Goal: Information Seeking & Learning: Learn about a topic

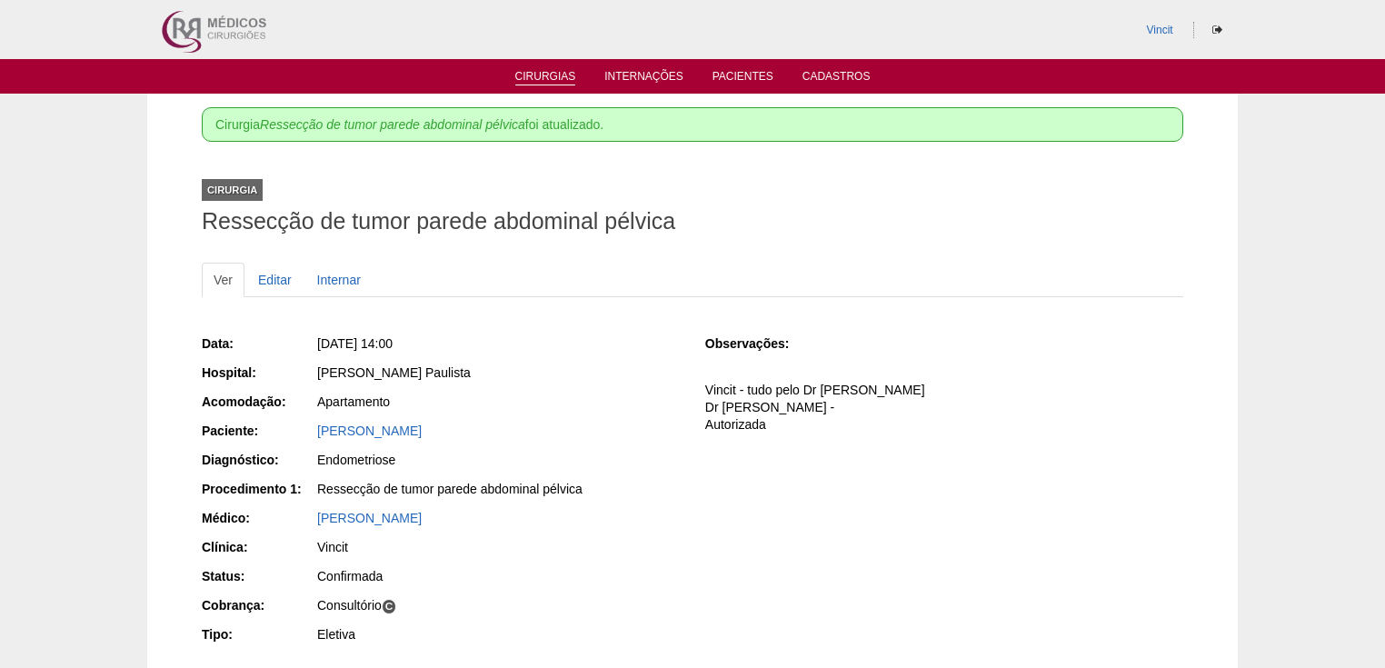
click at [525, 73] on link "Cirurgias" at bounding box center [545, 77] width 61 height 15
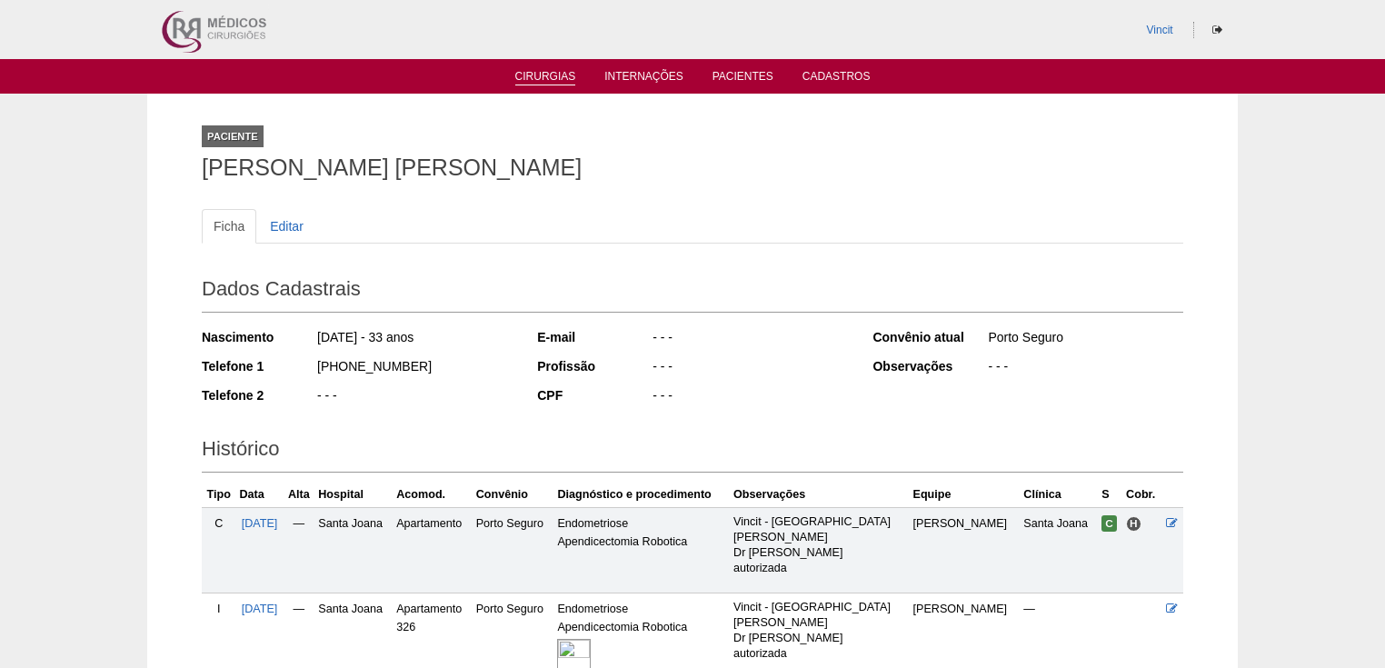
click at [543, 71] on link "Cirurgias" at bounding box center [545, 77] width 61 height 15
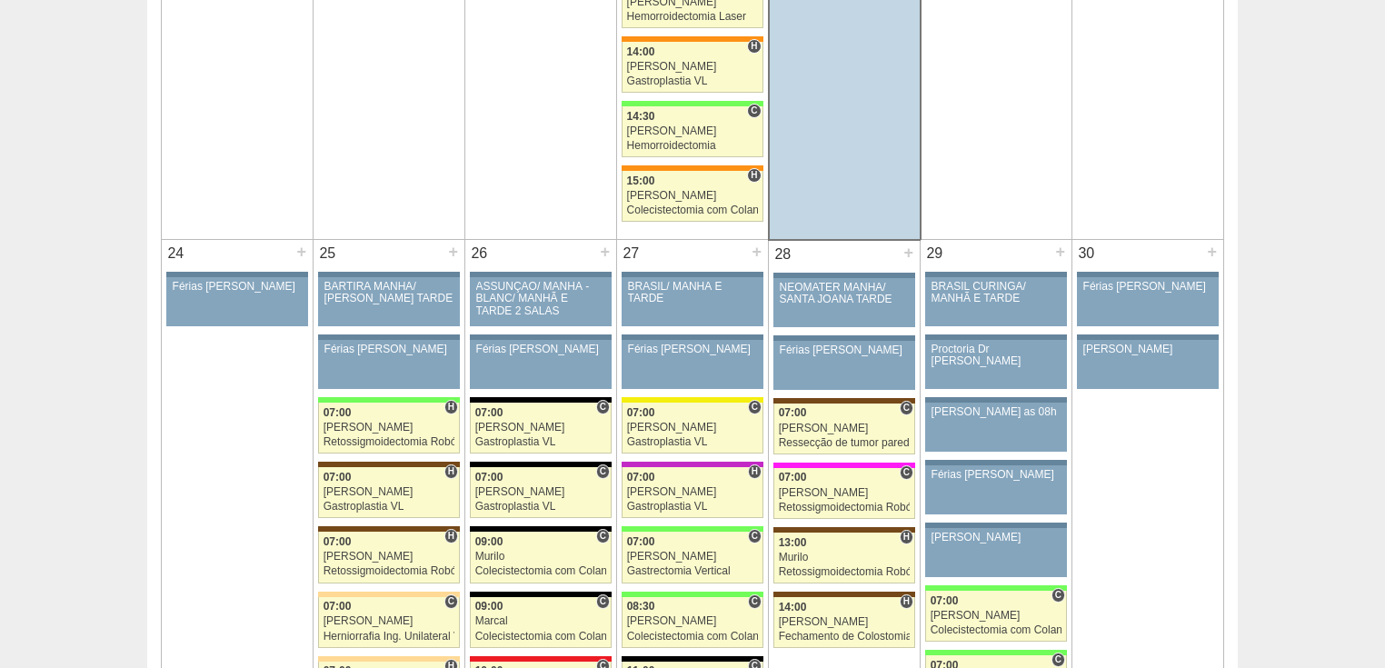
scroll to position [3927, 0]
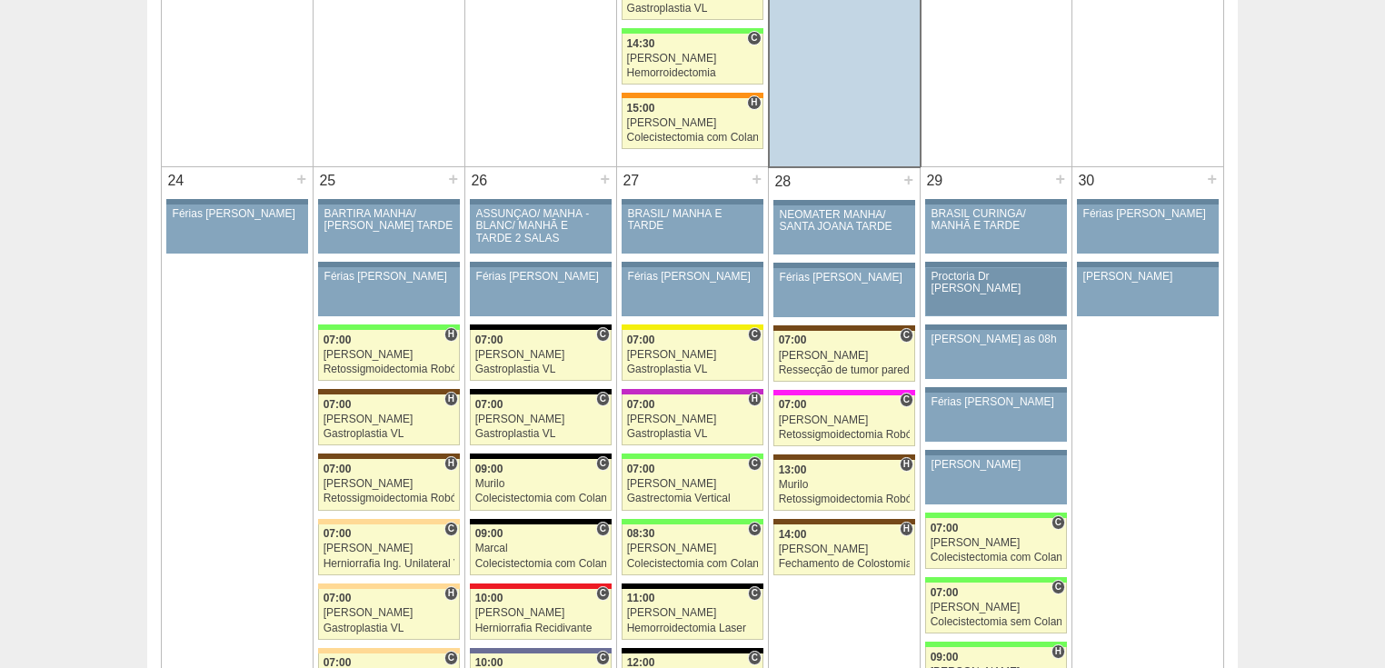
click at [1001, 271] on div "Proctoria Dr Renato" at bounding box center [997, 283] width 130 height 24
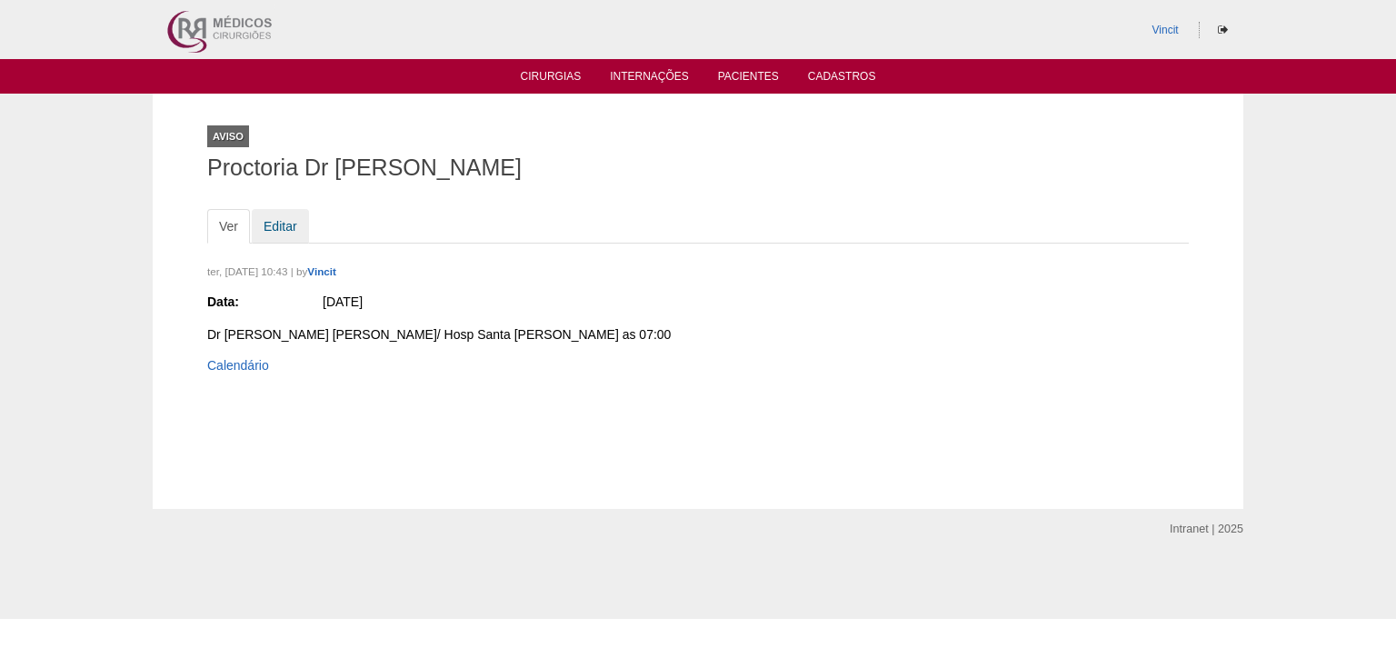
click at [275, 222] on link "Editar" at bounding box center [280, 226] width 57 height 35
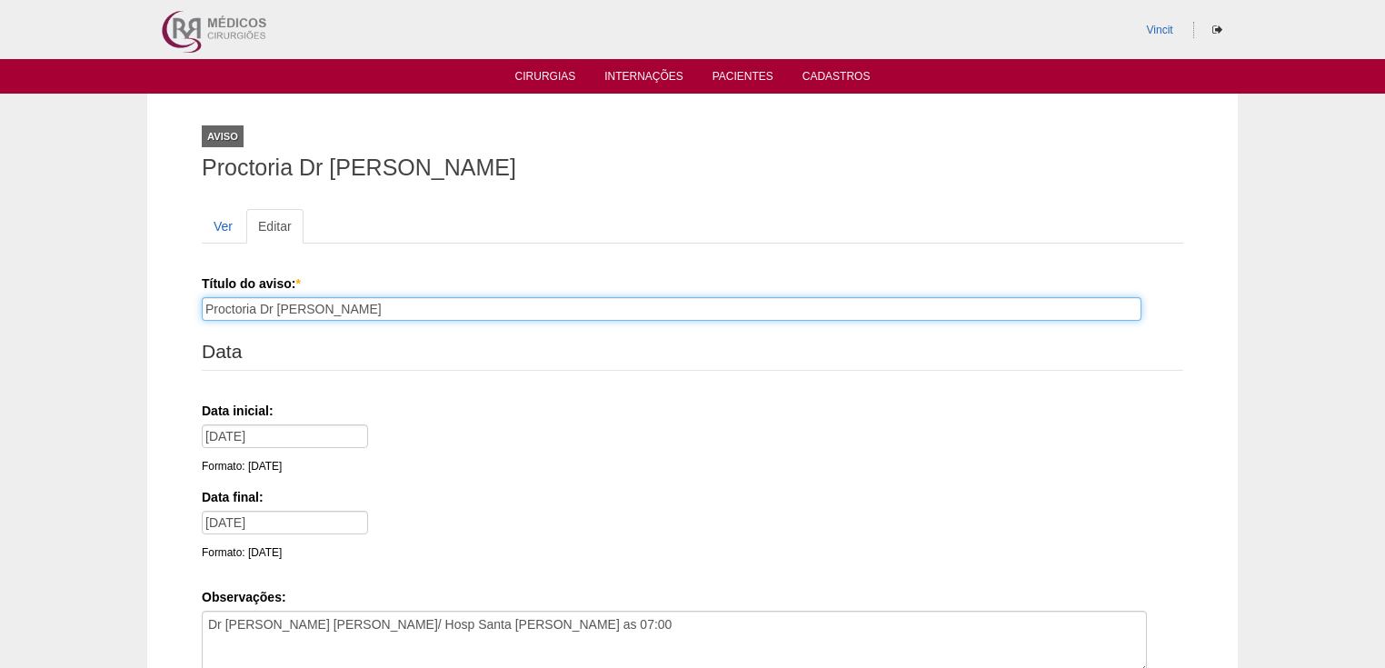
click at [339, 307] on input "Proctoria Dr [PERSON_NAME]" at bounding box center [672, 309] width 940 height 24
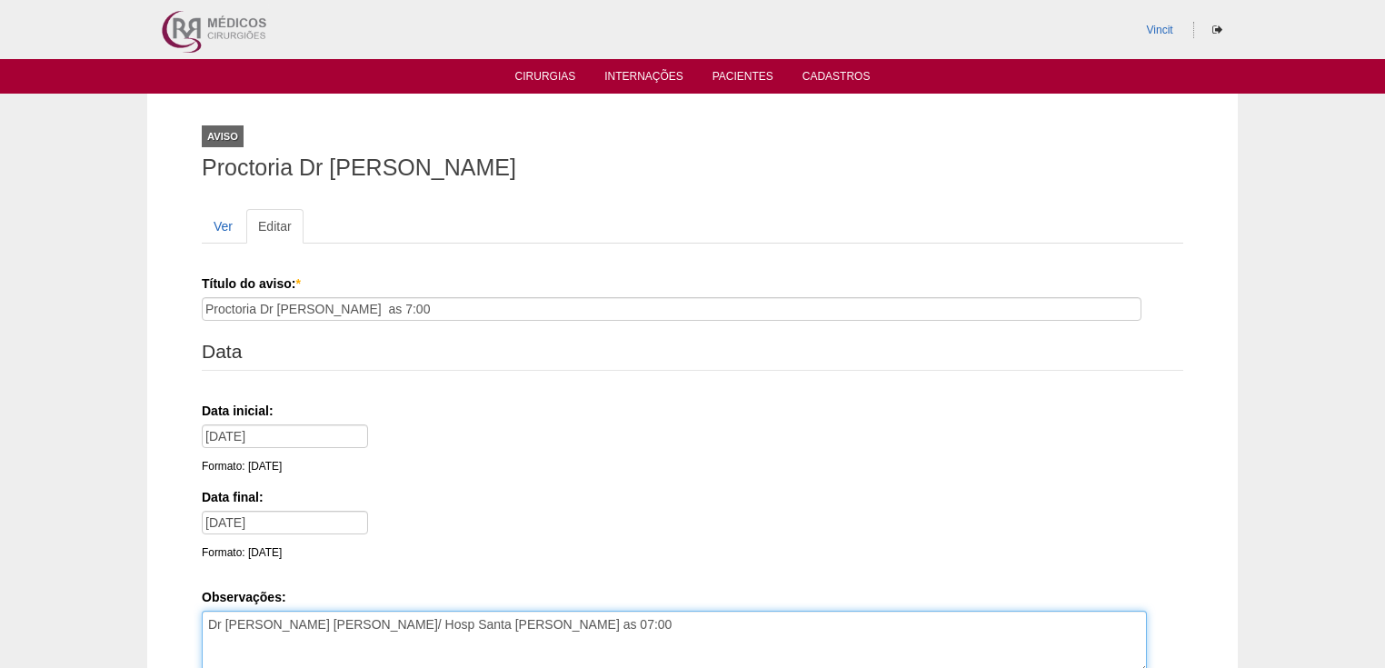
drag, startPoint x: 210, startPoint y: 622, endPoint x: 465, endPoint y: 624, distance: 254.5
click at [465, 624] on textarea "Dr [PERSON_NAME] [PERSON_NAME]/ Hosp Santa [PERSON_NAME] as 07:00" at bounding box center [674, 643] width 945 height 64
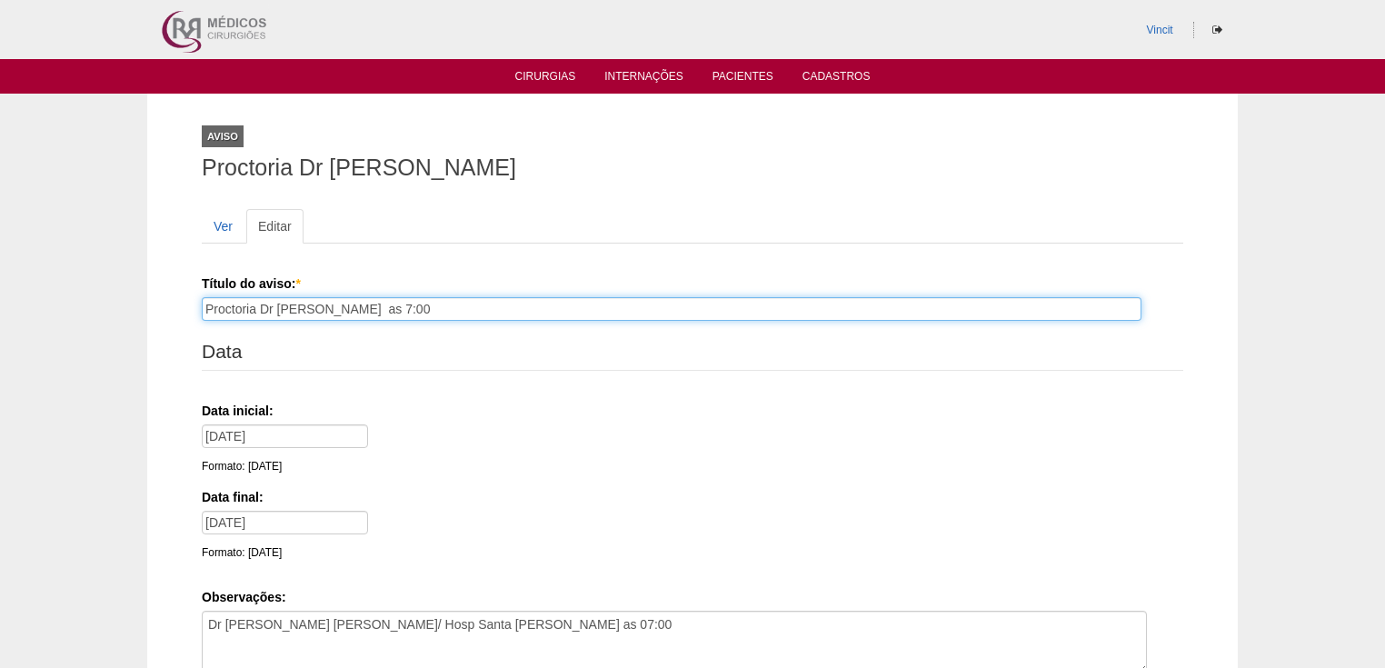
click at [382, 308] on input "Proctoria Dr [PERSON_NAME] as 7:00" at bounding box center [672, 309] width 940 height 24
paste input "Dr [PERSON_NAME] [PERSON_NAME]/ Hosp Santa [PERSON_NAME] as 07:00"
click at [323, 308] on input "Proctoria Dr Renato /Dr Jose Eduardo/ Hosp Santa Joana as 07:00" at bounding box center [672, 309] width 940 height 24
type input "Proctoria Dr [PERSON_NAME] /Dr [PERSON_NAME] [PERSON_NAME]/ Hosp Santa Joana as…"
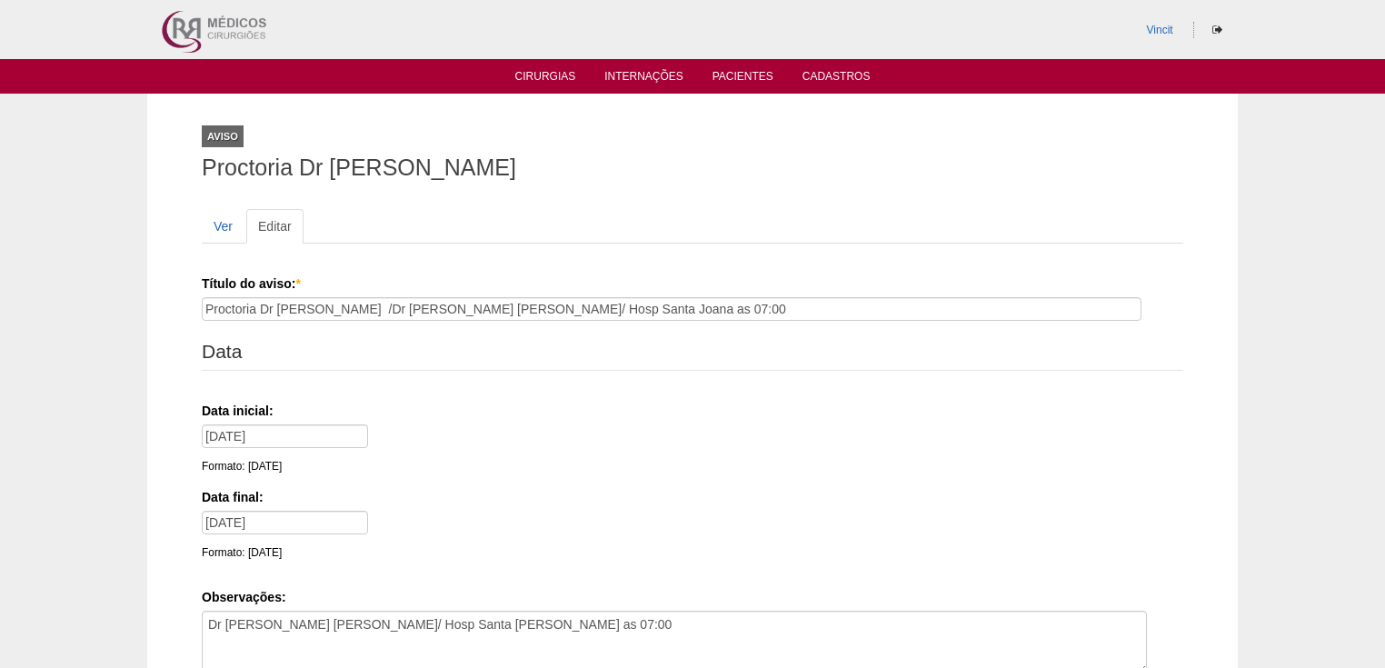
click at [358, 353] on legend "Data" at bounding box center [693, 352] width 982 height 37
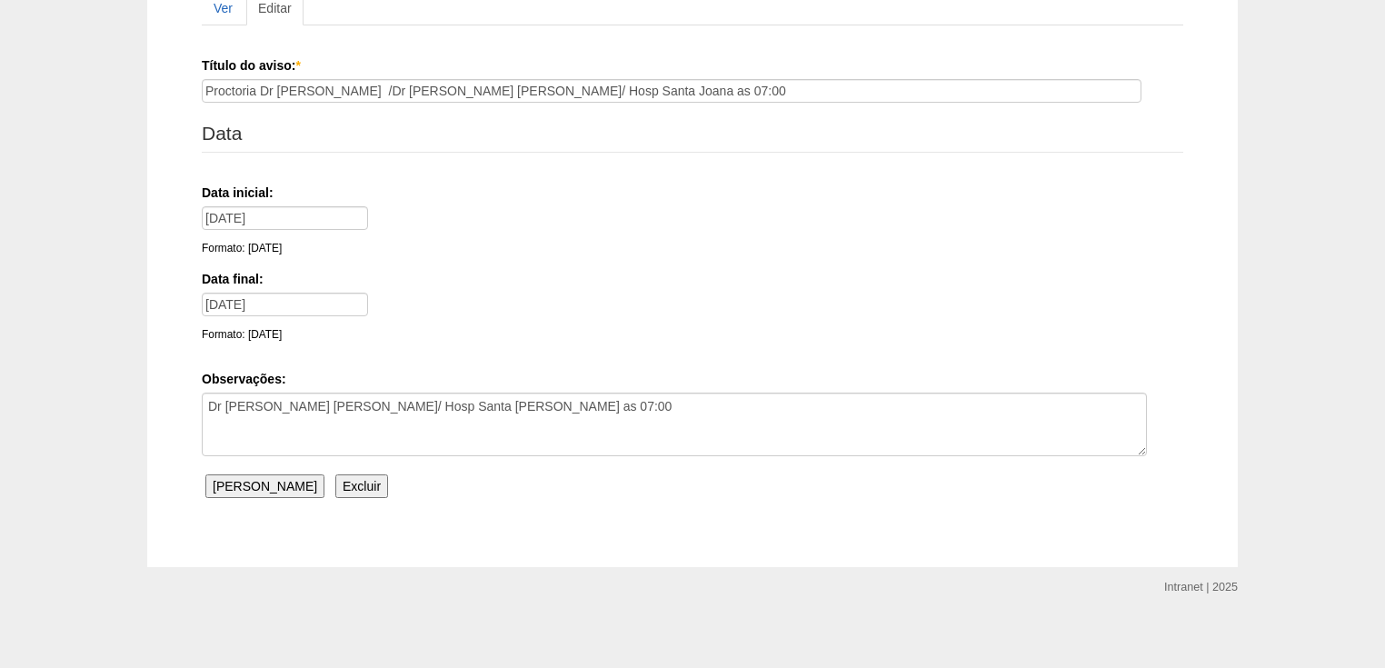
scroll to position [224, 0]
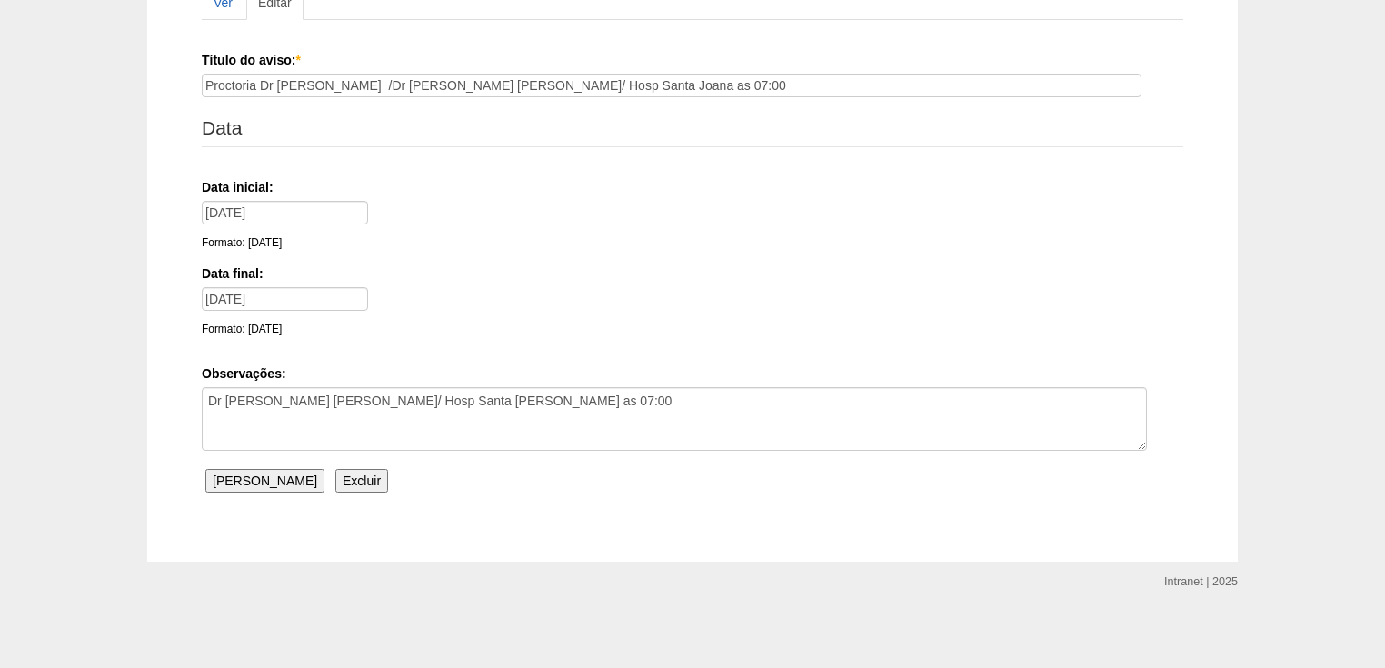
click at [262, 478] on input "Salvar Aviso" at bounding box center [264, 481] width 119 height 24
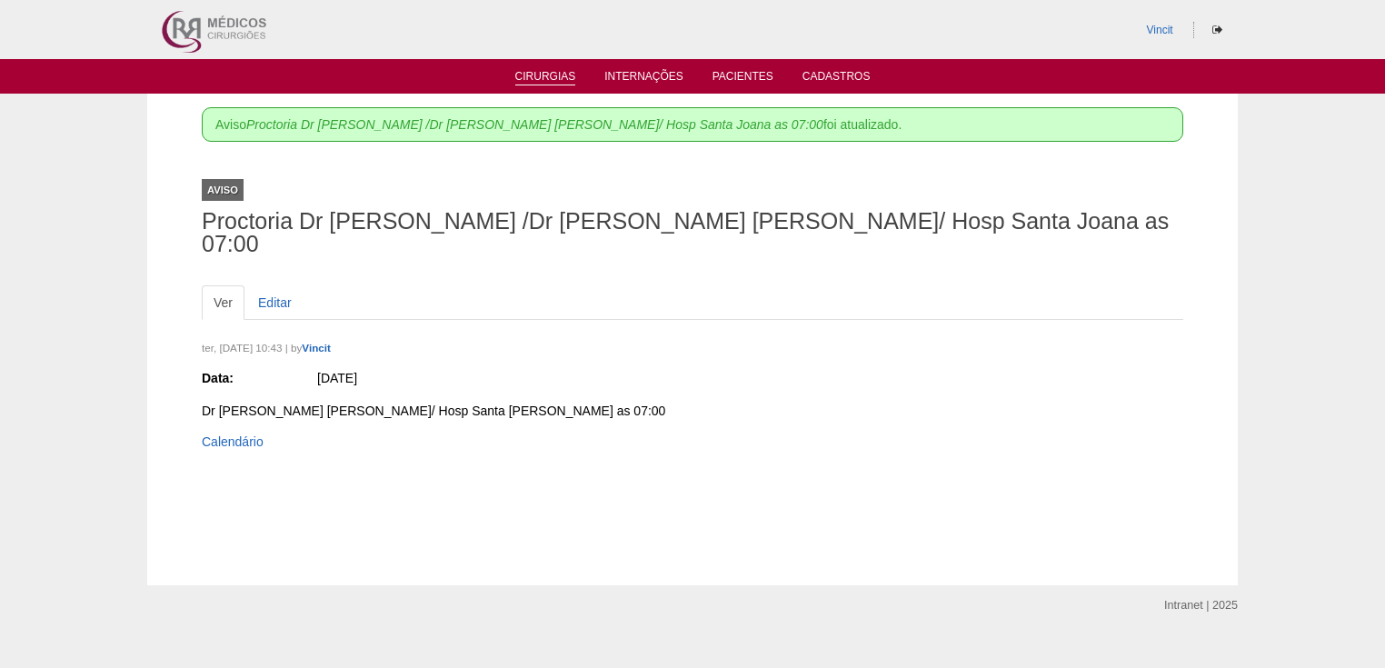
click at [539, 73] on link "Cirurgias" at bounding box center [545, 77] width 61 height 15
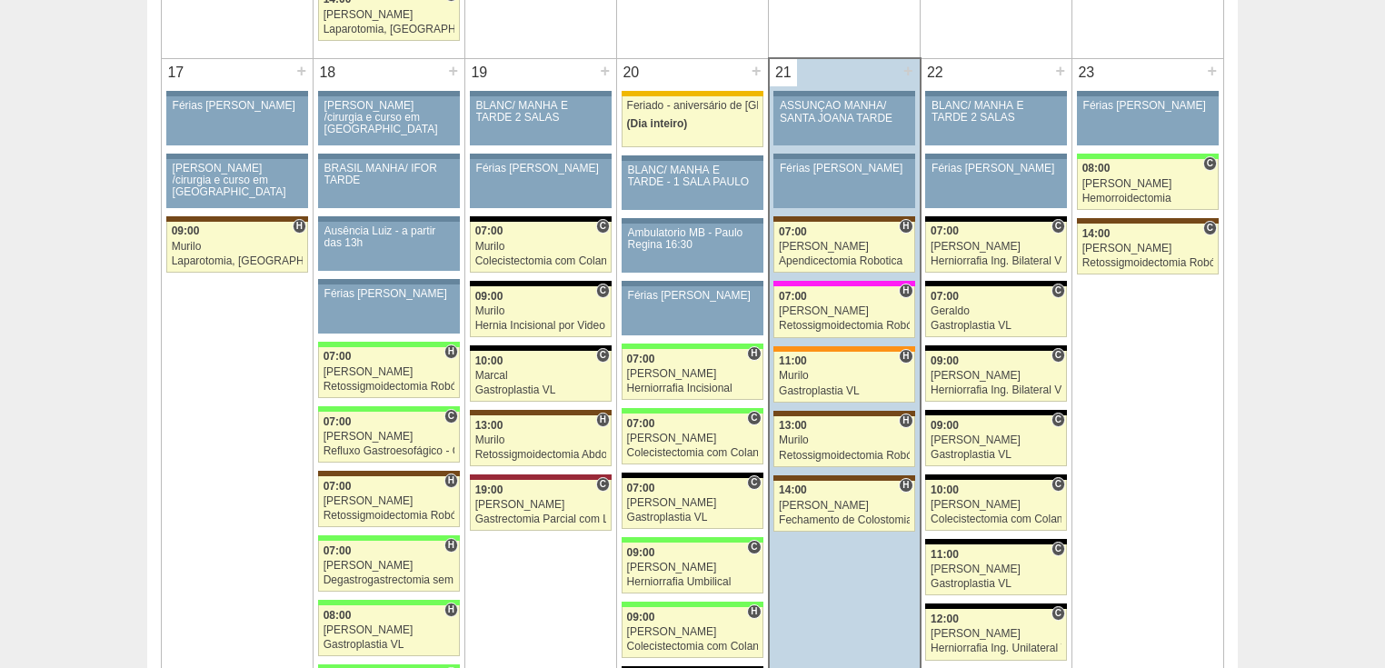
scroll to position [2691, 0]
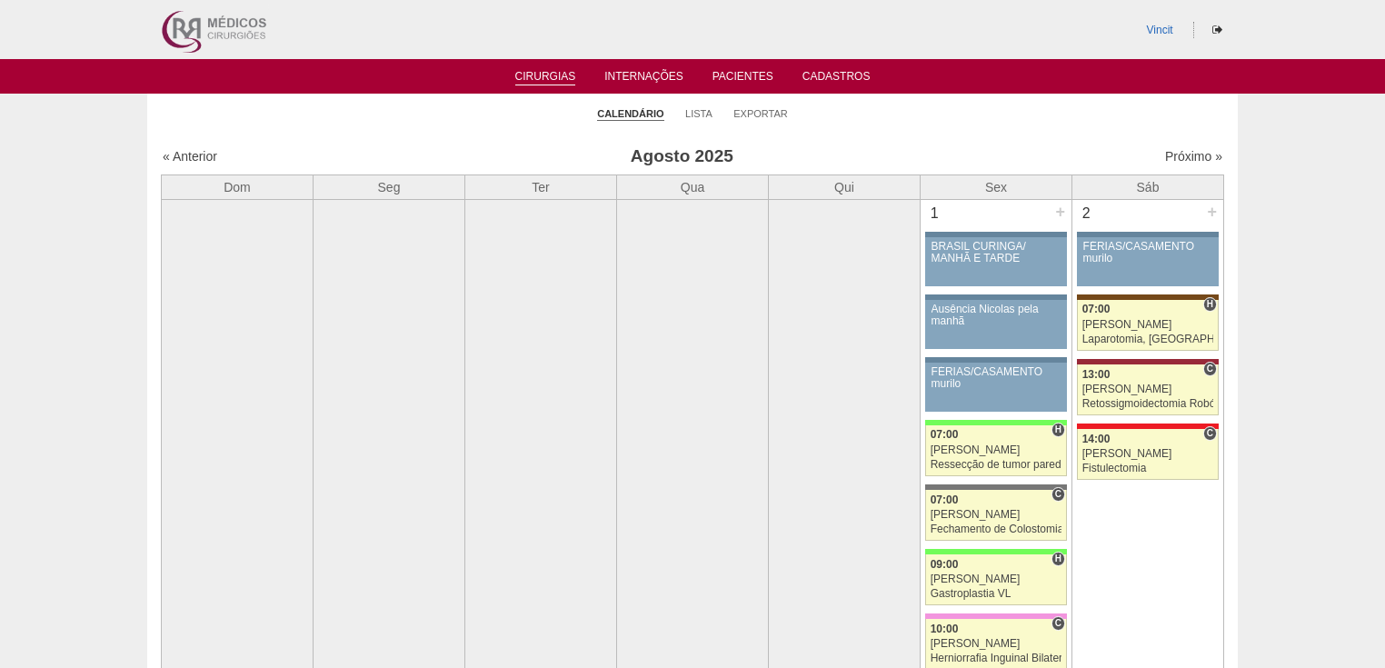
click at [538, 78] on link "Cirurgias" at bounding box center [545, 77] width 61 height 15
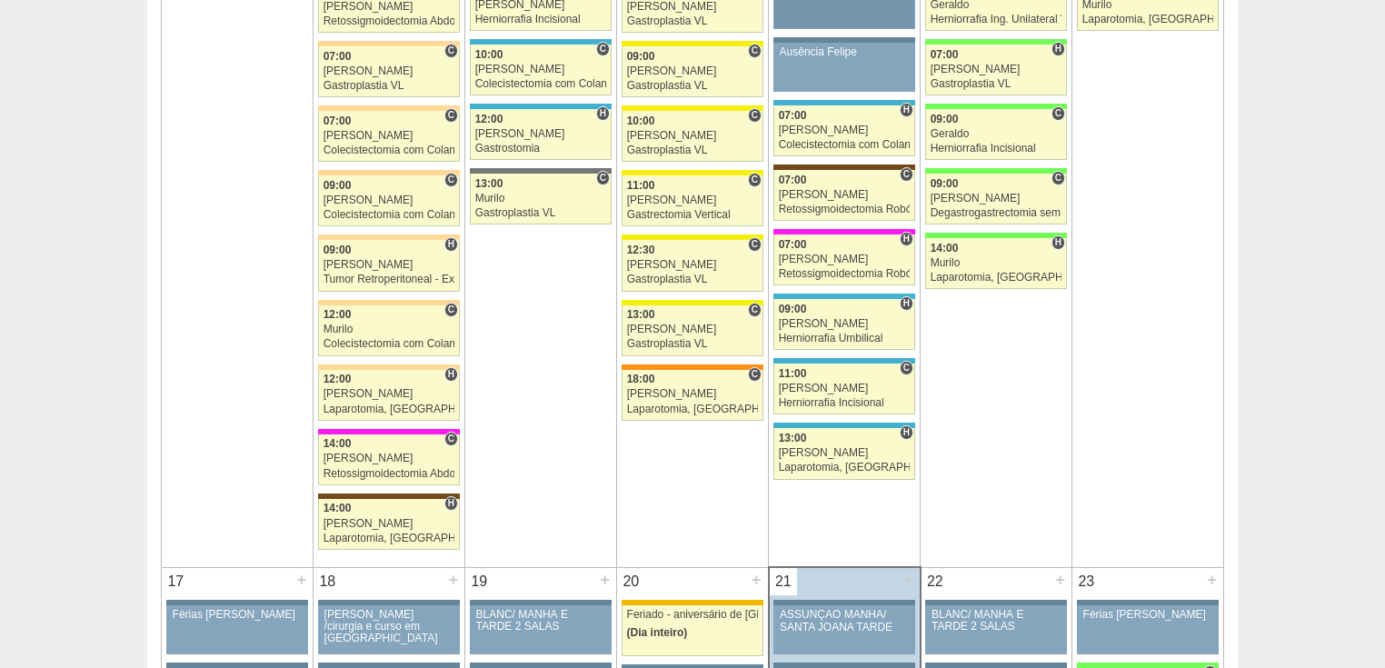
scroll to position [2691, 0]
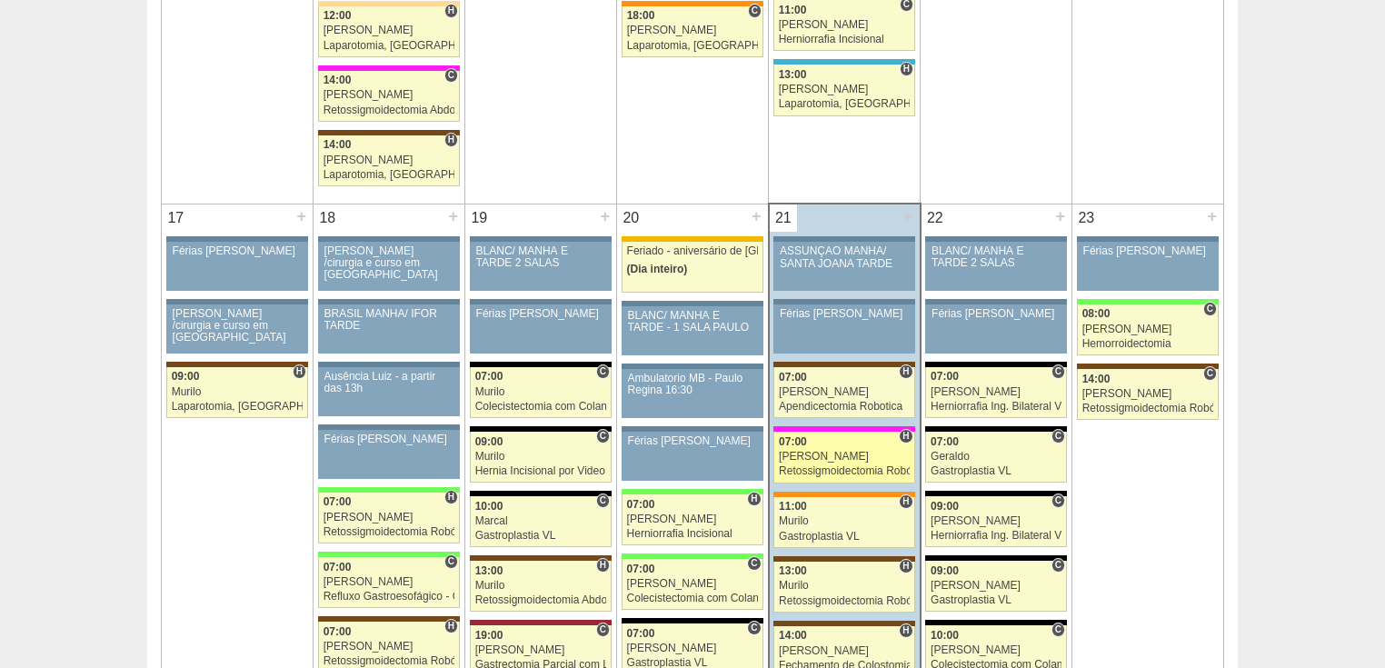
click at [819, 465] on div "Retossigmoidectomia Robótica" at bounding box center [844, 471] width 131 height 12
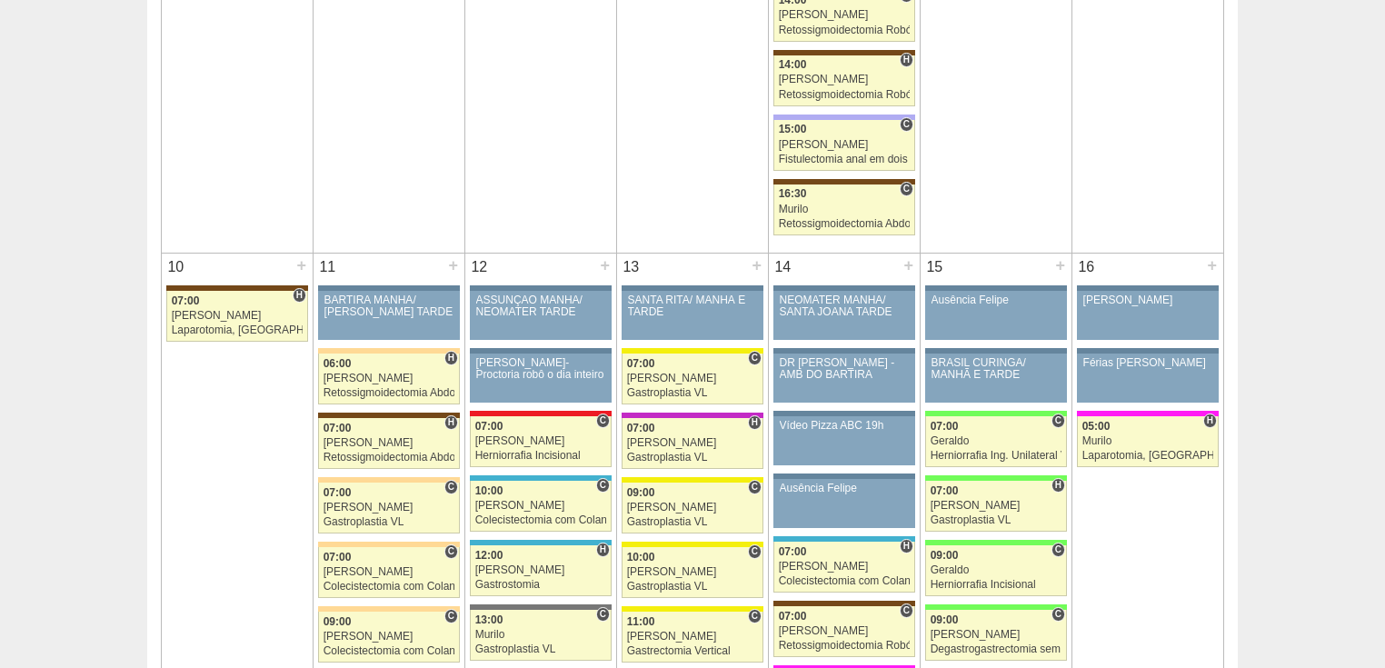
scroll to position [1527, 0]
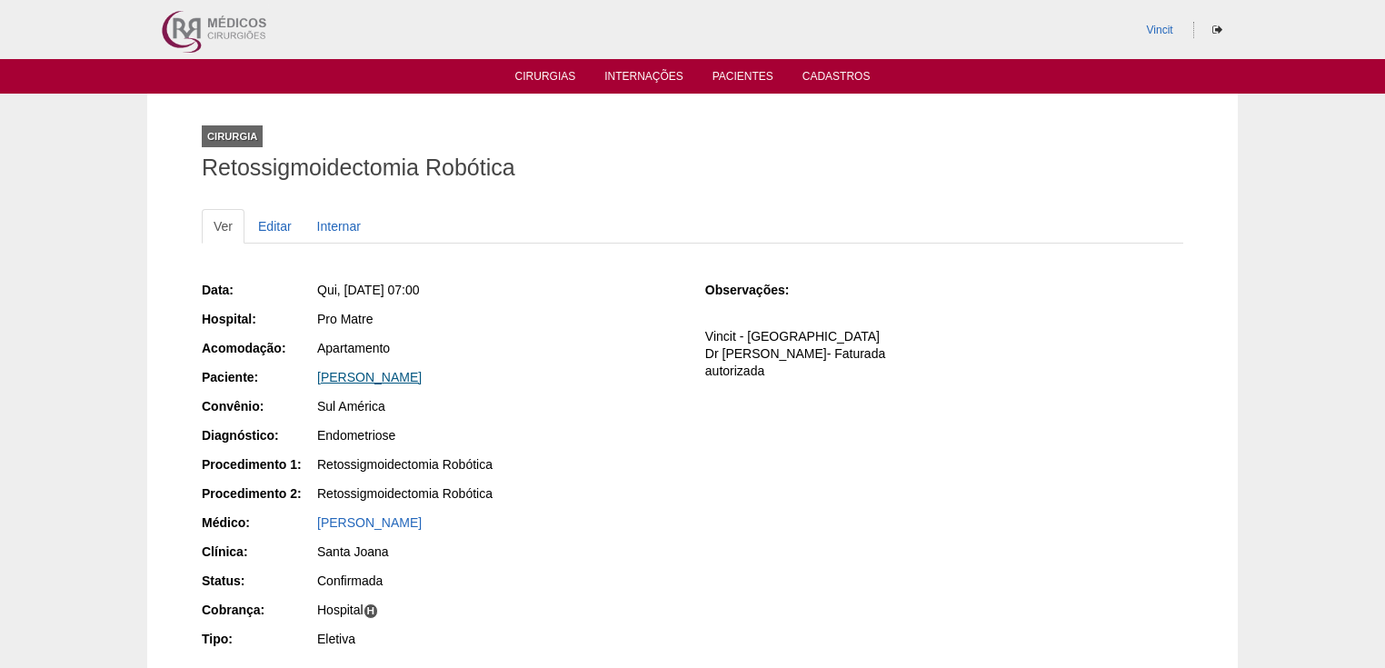
click at [375, 375] on link "[PERSON_NAME]" at bounding box center [369, 377] width 105 height 15
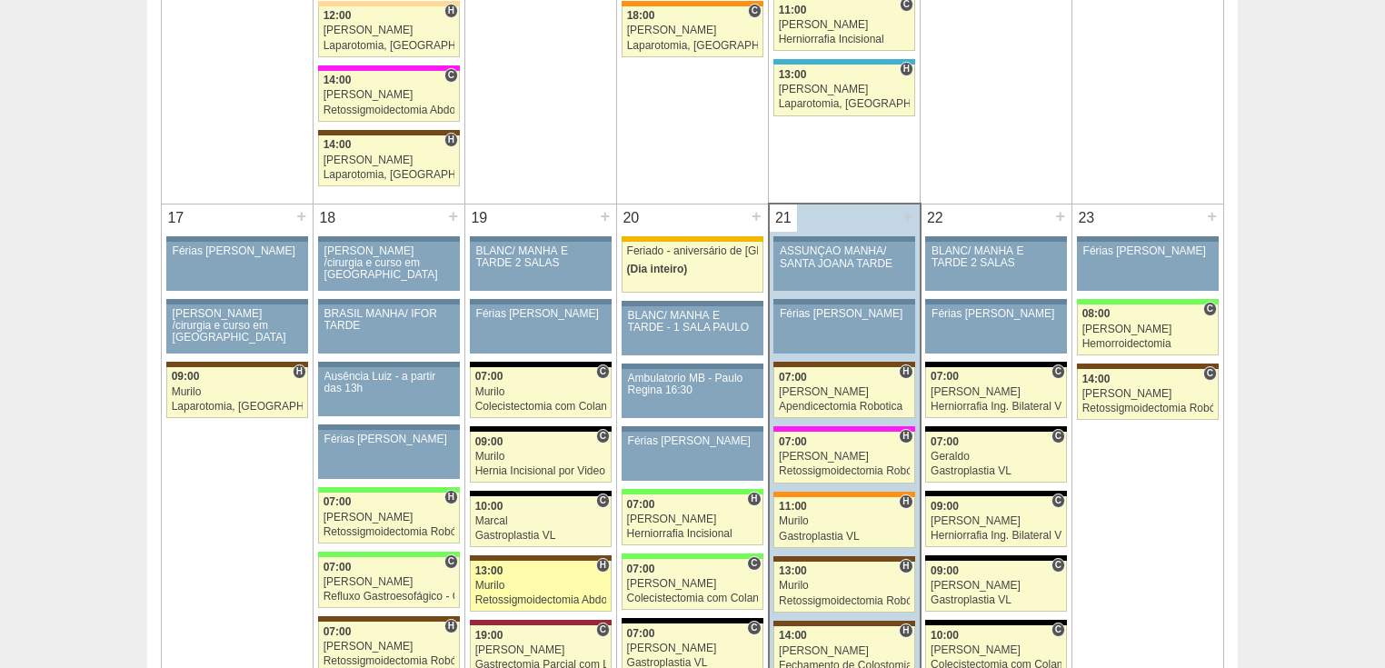
scroll to position [2836, 0]
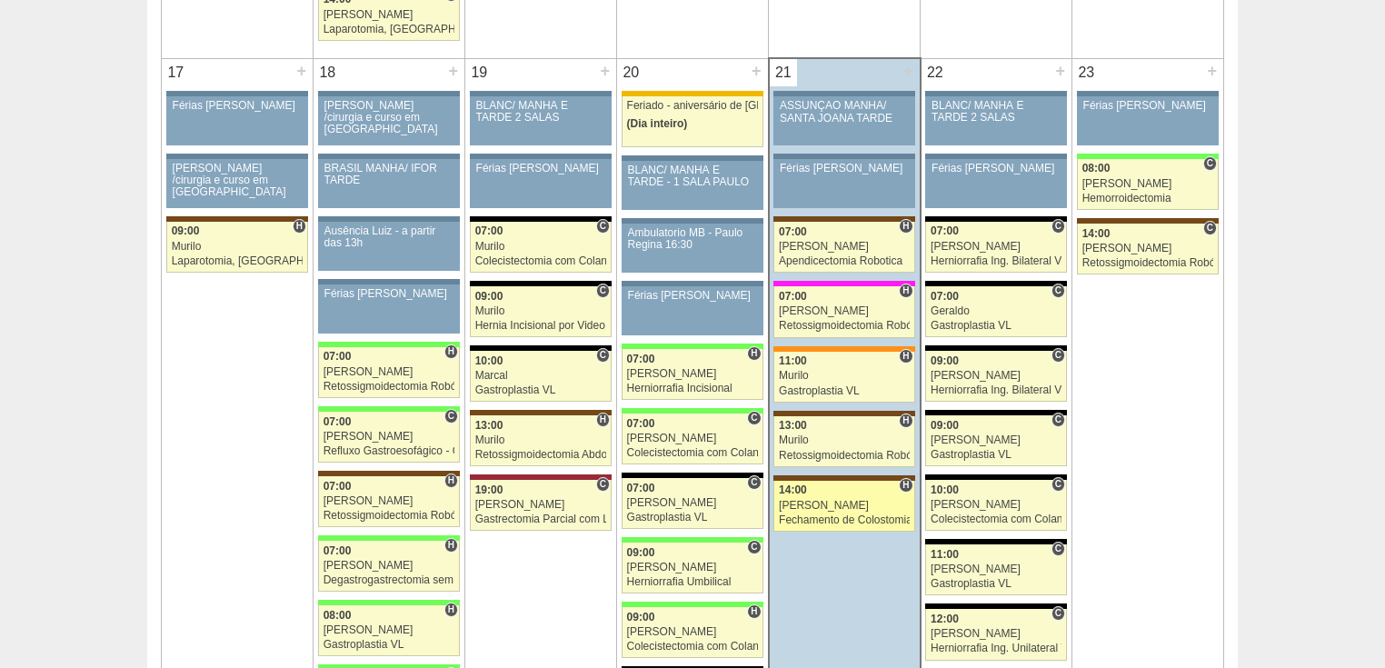
click at [808, 515] on div "Fechamento de Colostomia ou Enterostomia" at bounding box center [844, 521] width 131 height 12
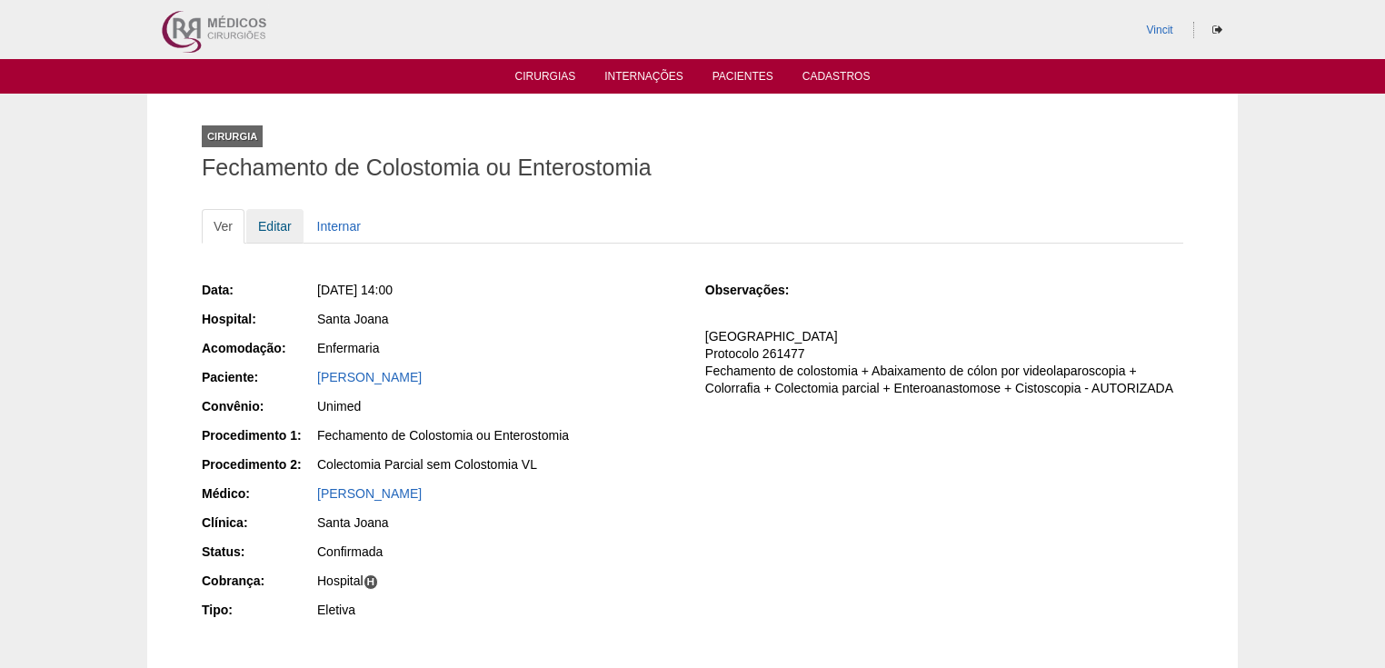
click at [282, 223] on link "Editar" at bounding box center [274, 226] width 57 height 35
click at [346, 376] on link "[PERSON_NAME]" at bounding box center [369, 377] width 105 height 15
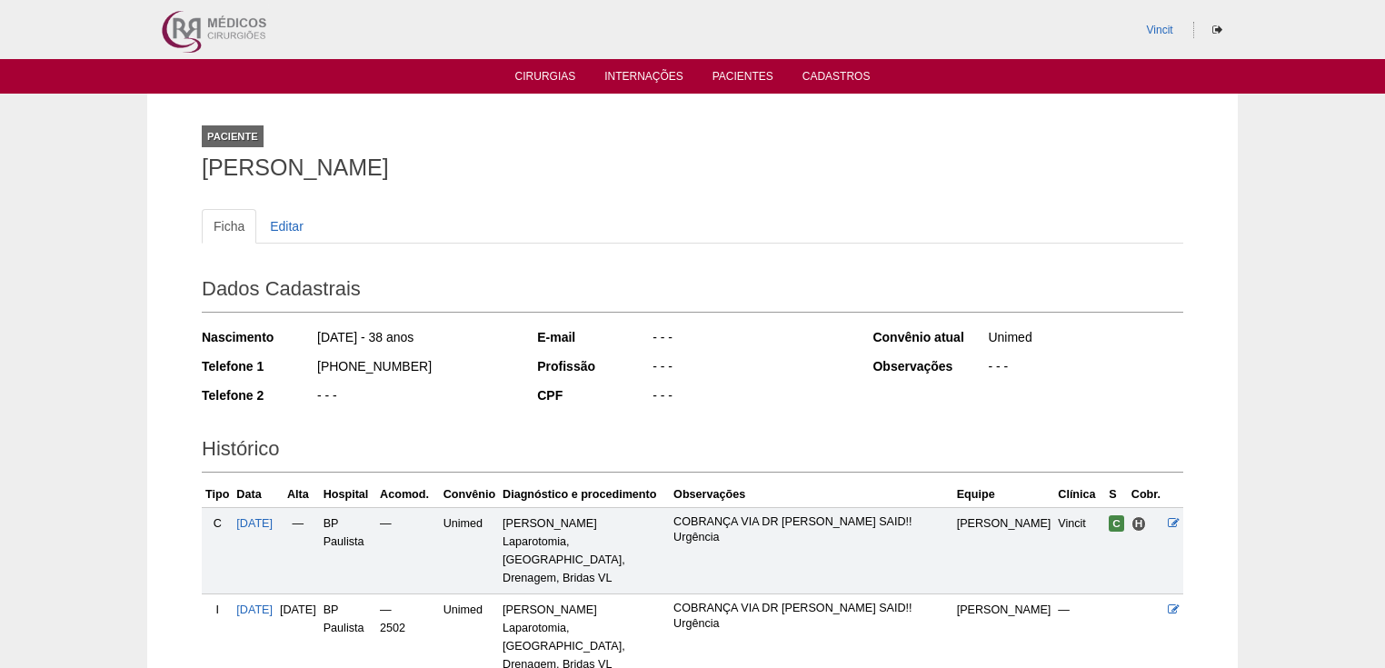
scroll to position [218, 0]
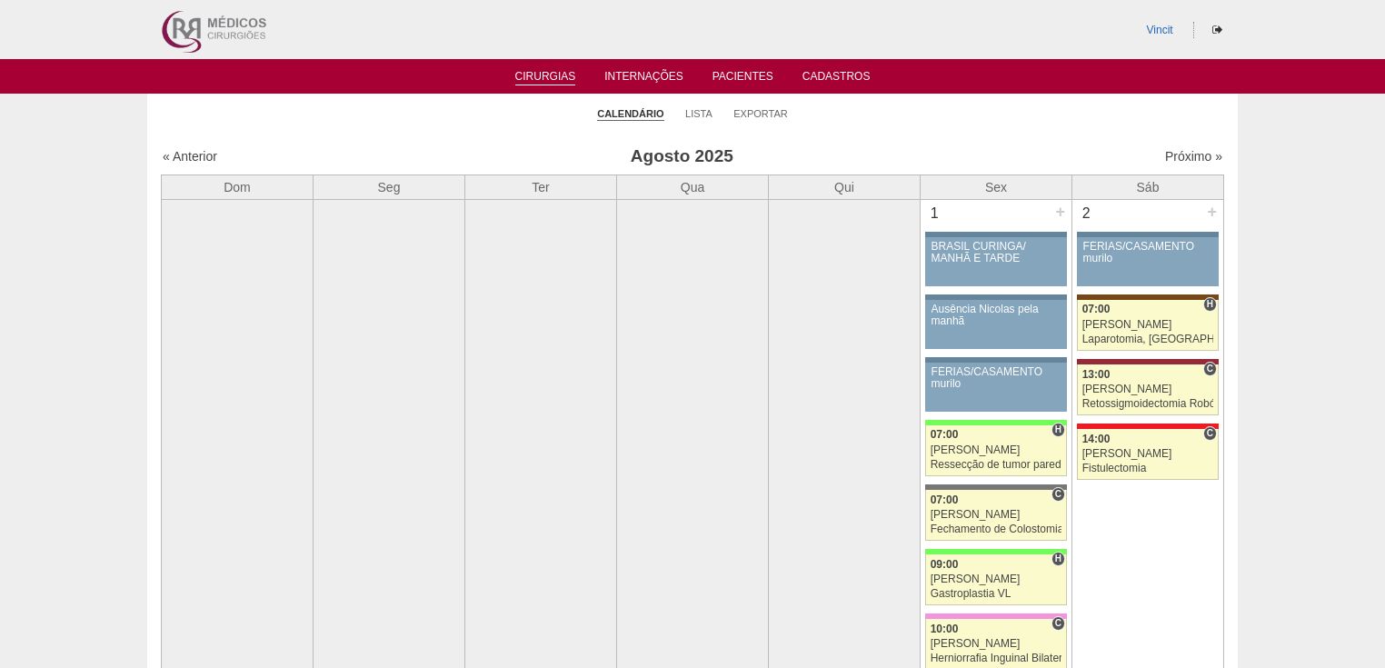
scroll to position [2836, 0]
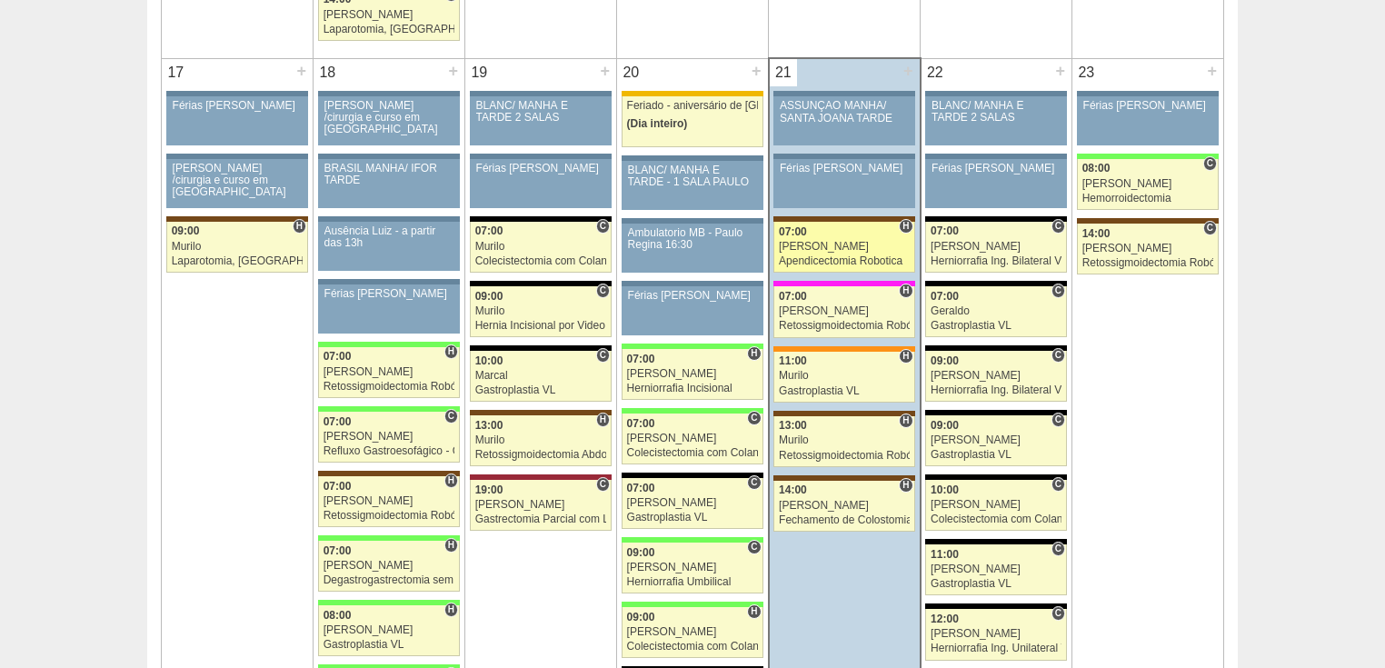
click at [848, 255] on div "Apendicectomia Robotica" at bounding box center [844, 261] width 131 height 12
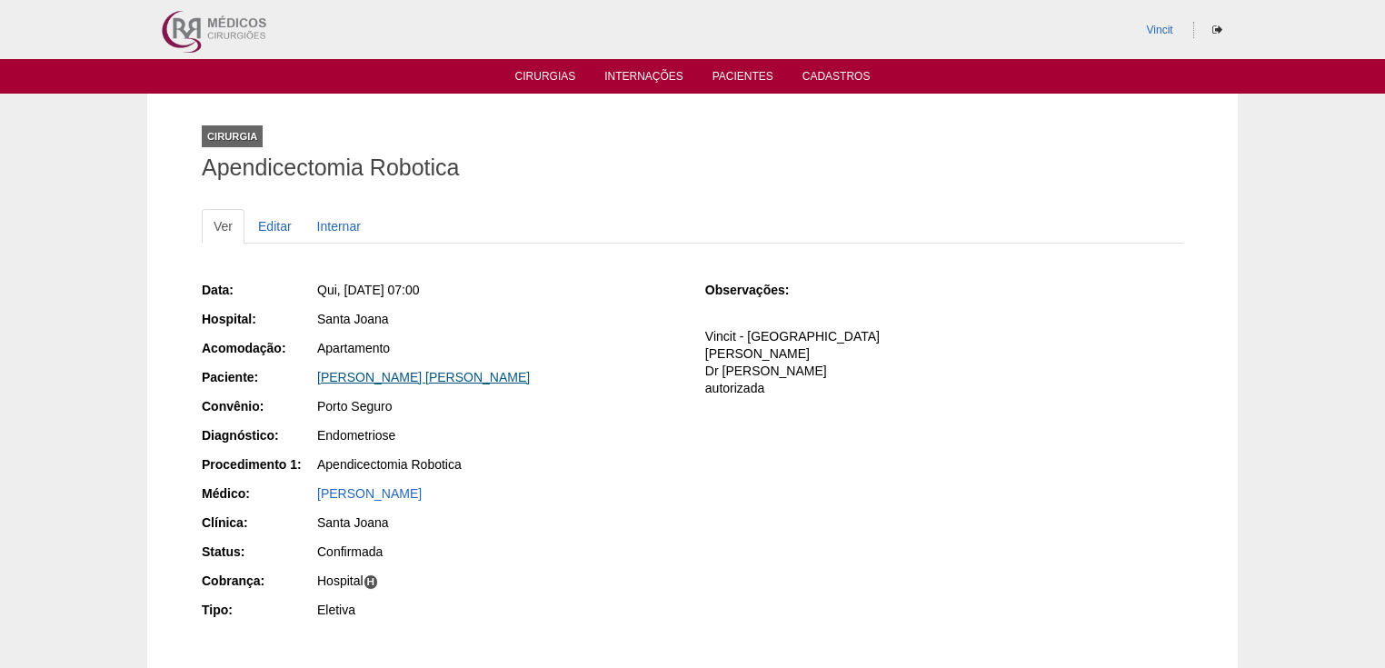
click at [447, 370] on link "[PERSON_NAME] [PERSON_NAME]" at bounding box center [423, 377] width 213 height 15
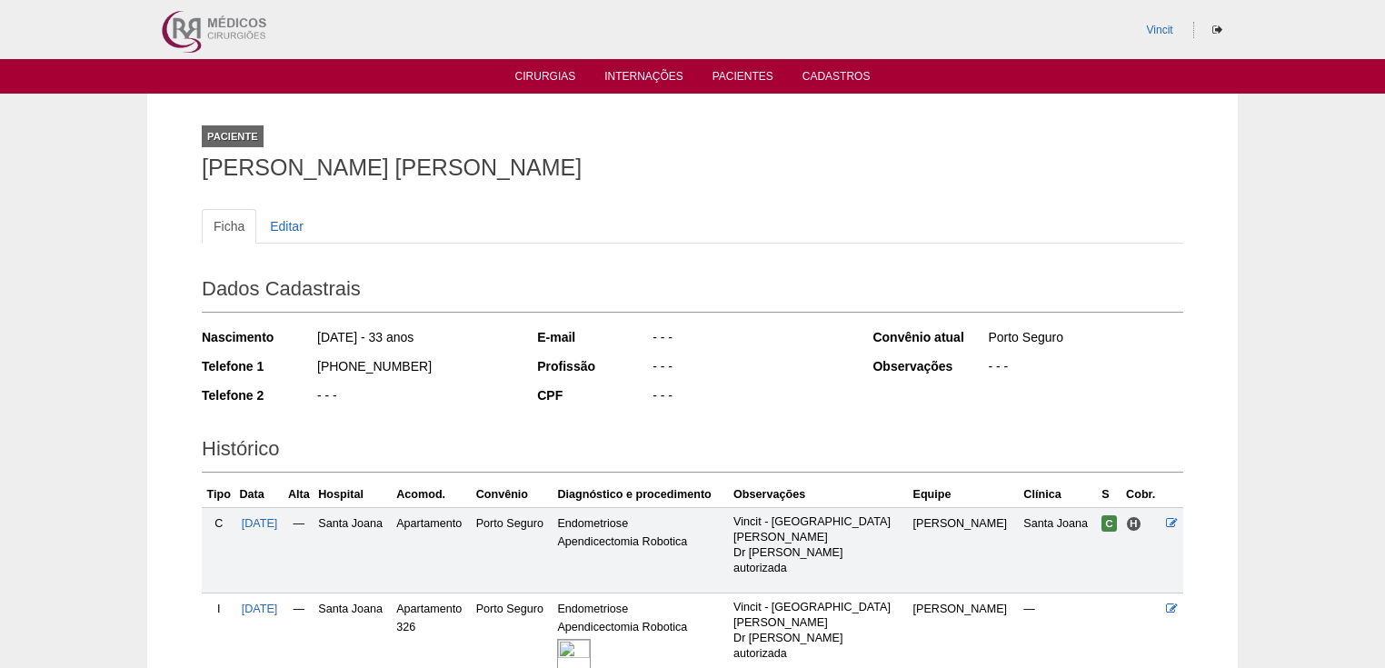
scroll to position [167, 0]
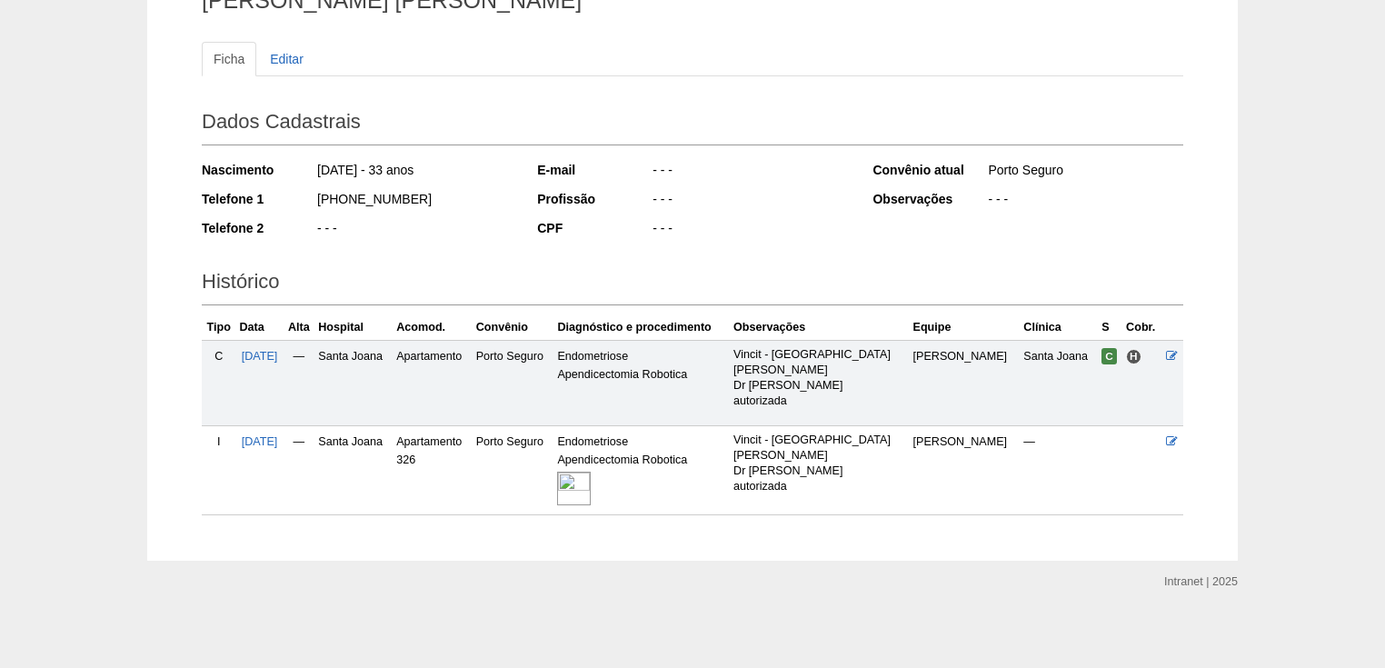
click at [591, 488] on img at bounding box center [574, 489] width 34 height 34
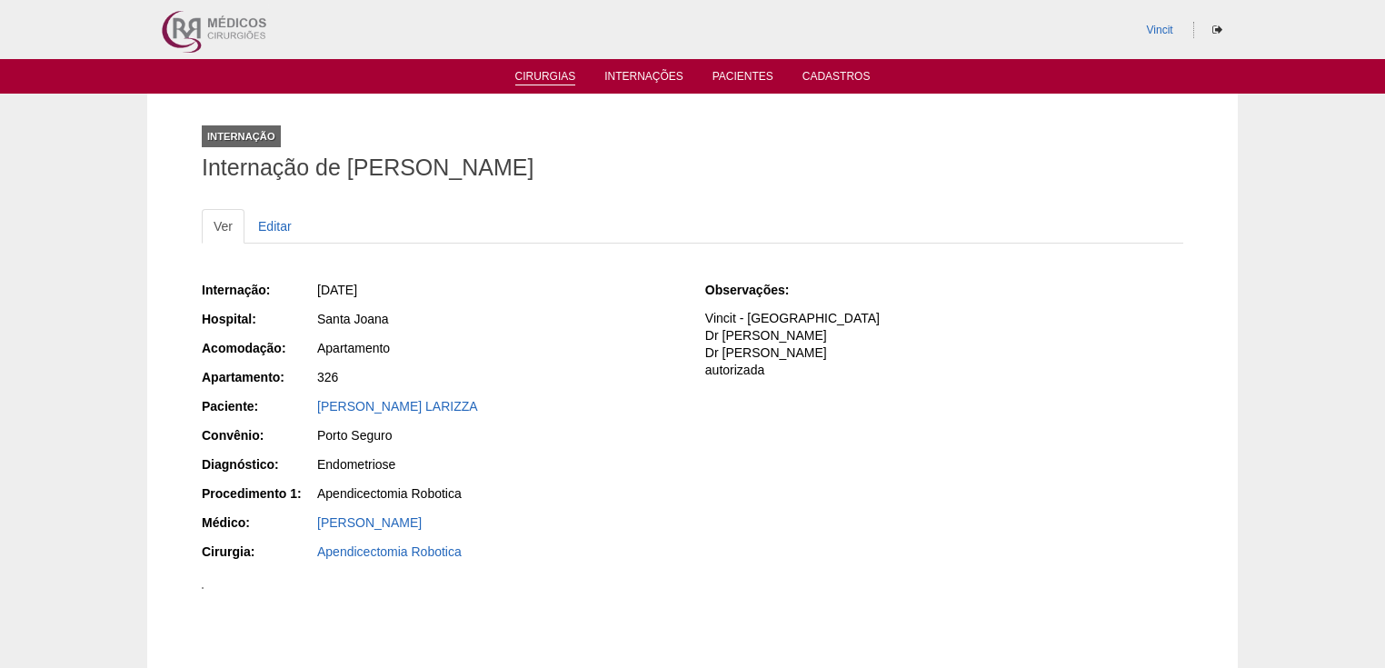
click at [535, 81] on link "Cirurgias" at bounding box center [545, 77] width 61 height 15
